Goal: Task Accomplishment & Management: Complete application form

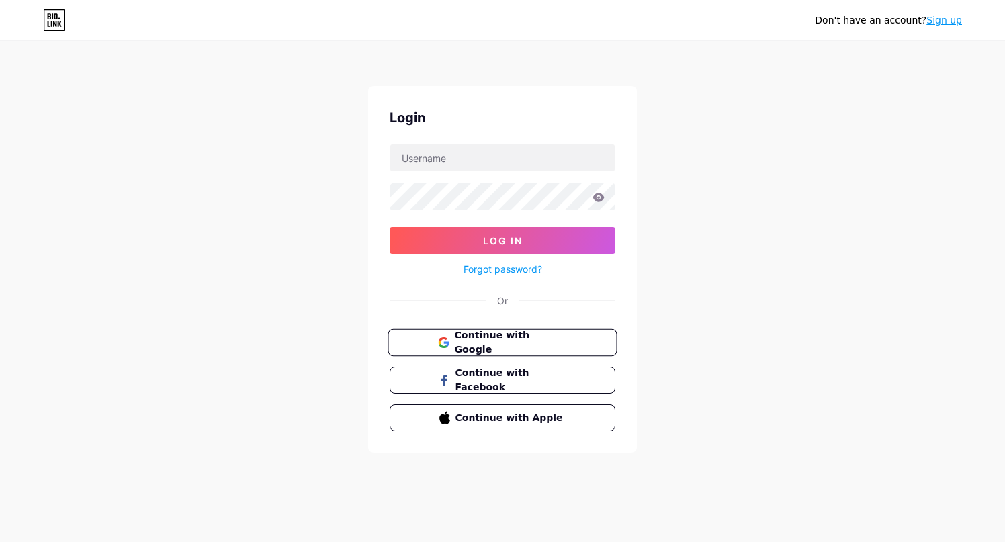
click at [523, 338] on span "Continue with Google" at bounding box center [510, 343] width 112 height 29
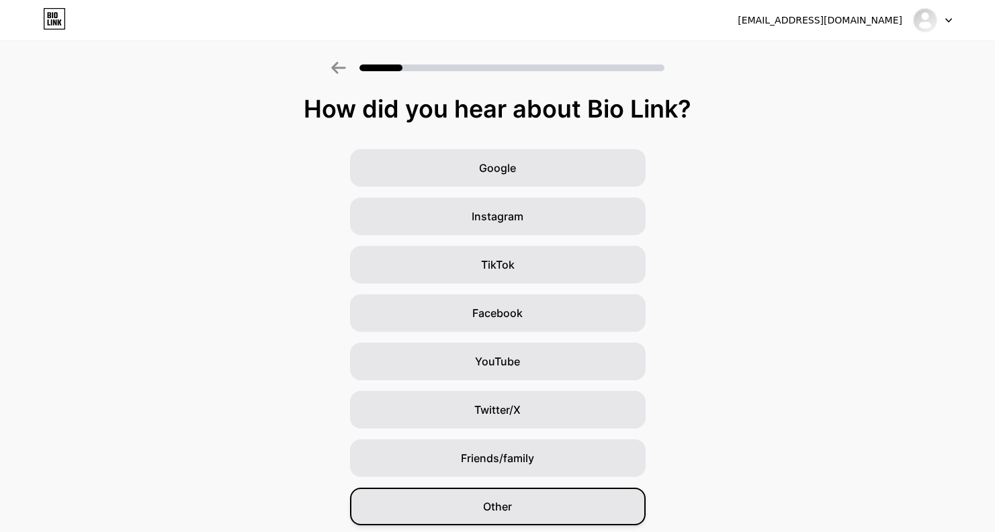
click at [540, 501] on div "Other" at bounding box center [498, 507] width 296 height 38
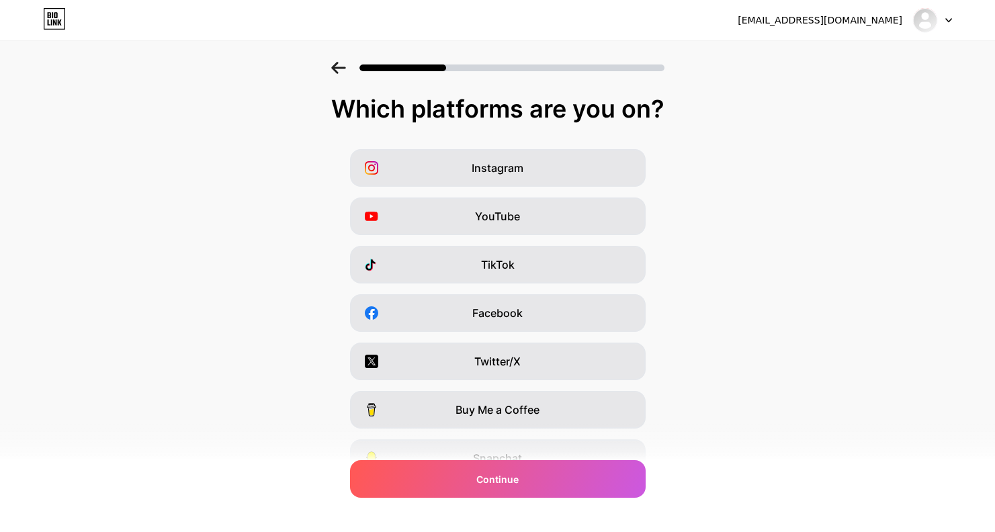
scroll to position [114, 0]
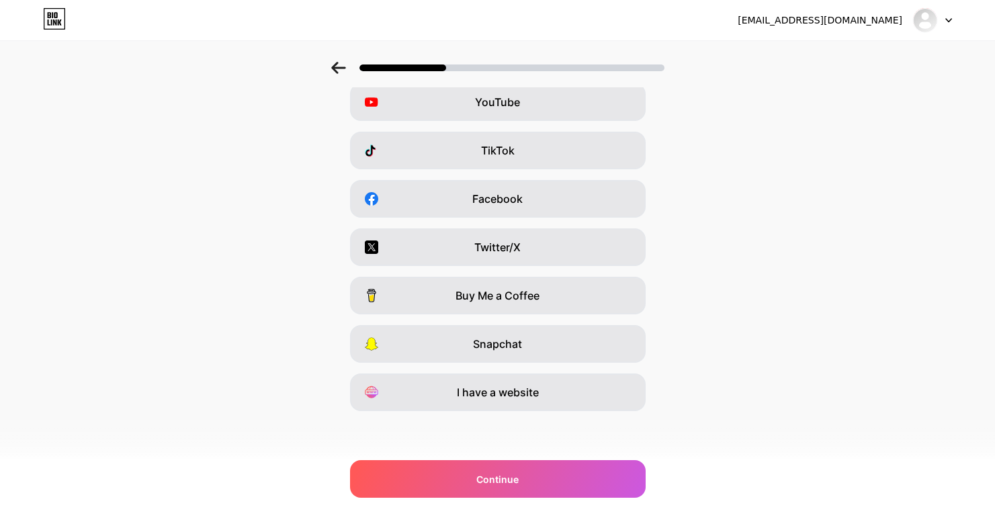
click at [540, 503] on div "[EMAIL_ADDRESS][DOMAIN_NAME] Logout Link Copied Which platforms are you on? Ins…" at bounding box center [497, 209] width 995 height 647
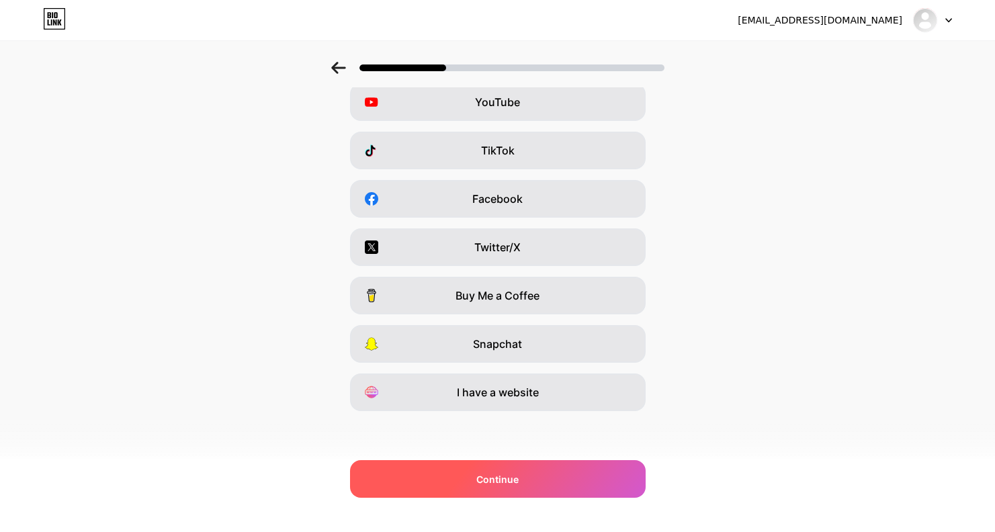
click at [544, 476] on div "Continue" at bounding box center [498, 479] width 296 height 38
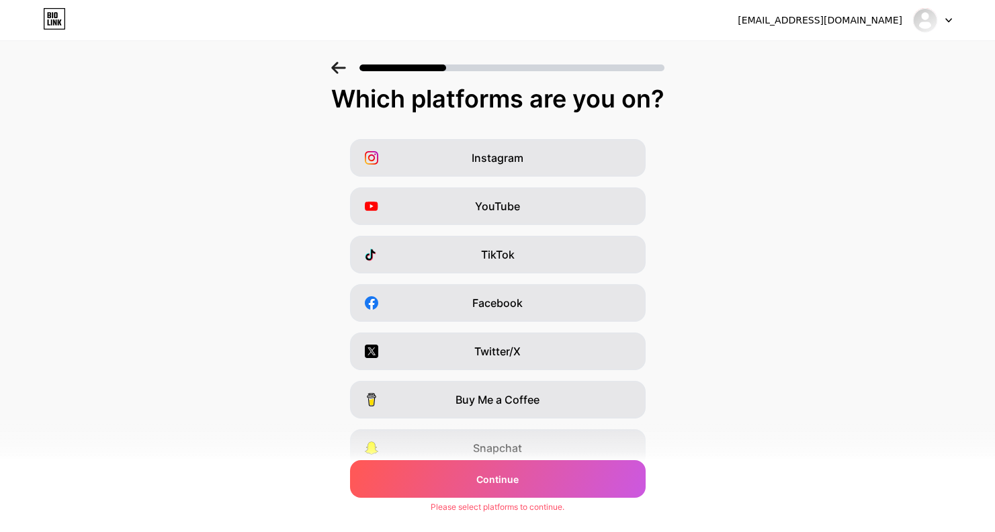
scroll to position [0, 0]
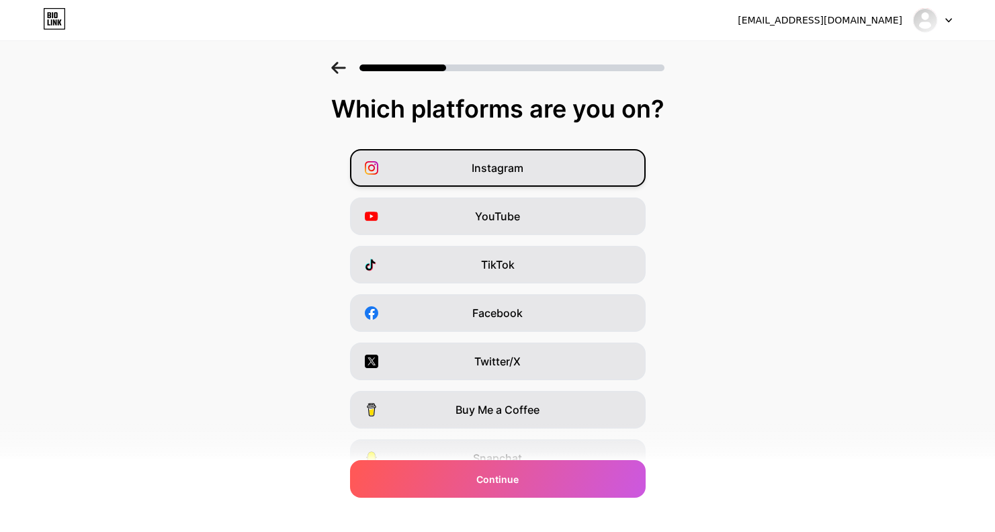
click at [504, 165] on span "Instagram" at bounding box center [498, 168] width 52 height 16
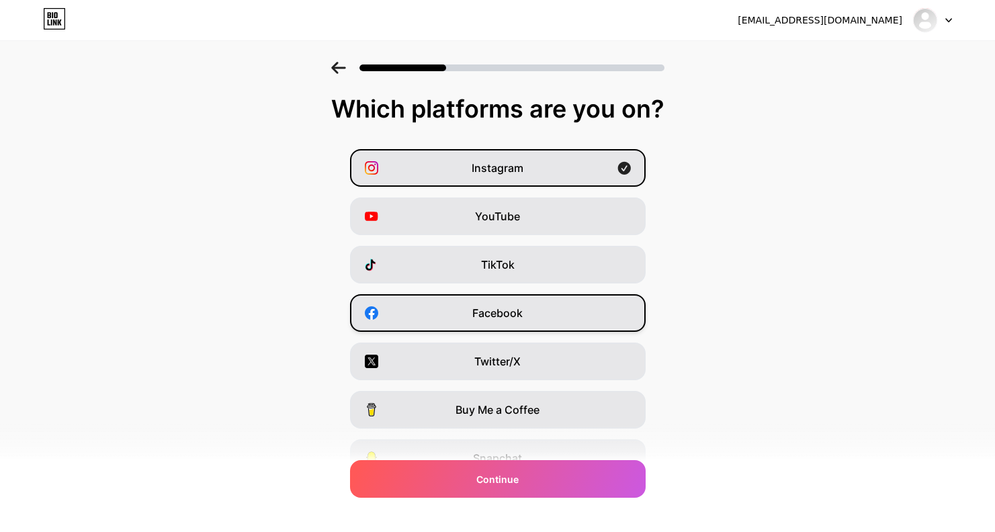
click at [506, 312] on span "Facebook" at bounding box center [497, 313] width 50 height 16
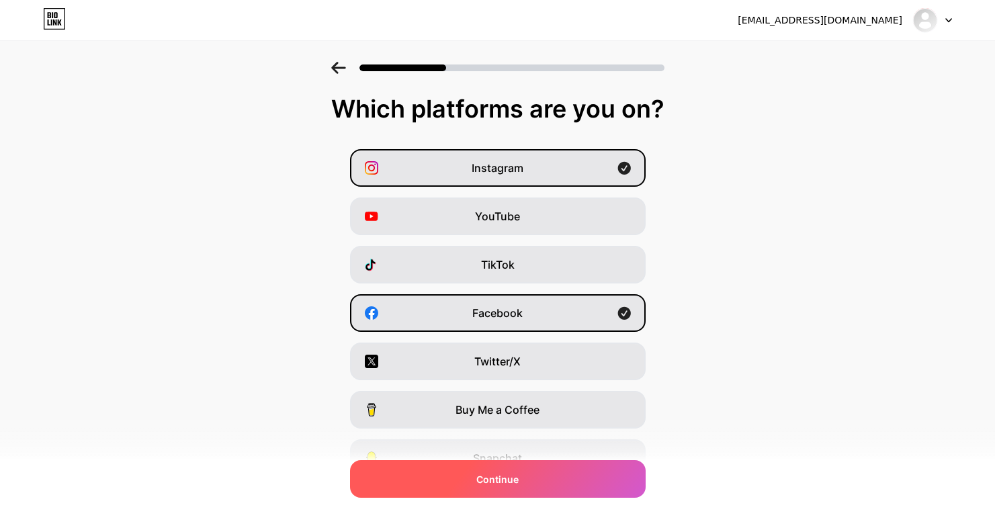
click at [503, 468] on div "Continue" at bounding box center [498, 479] width 296 height 38
